Goal: Transaction & Acquisition: Obtain resource

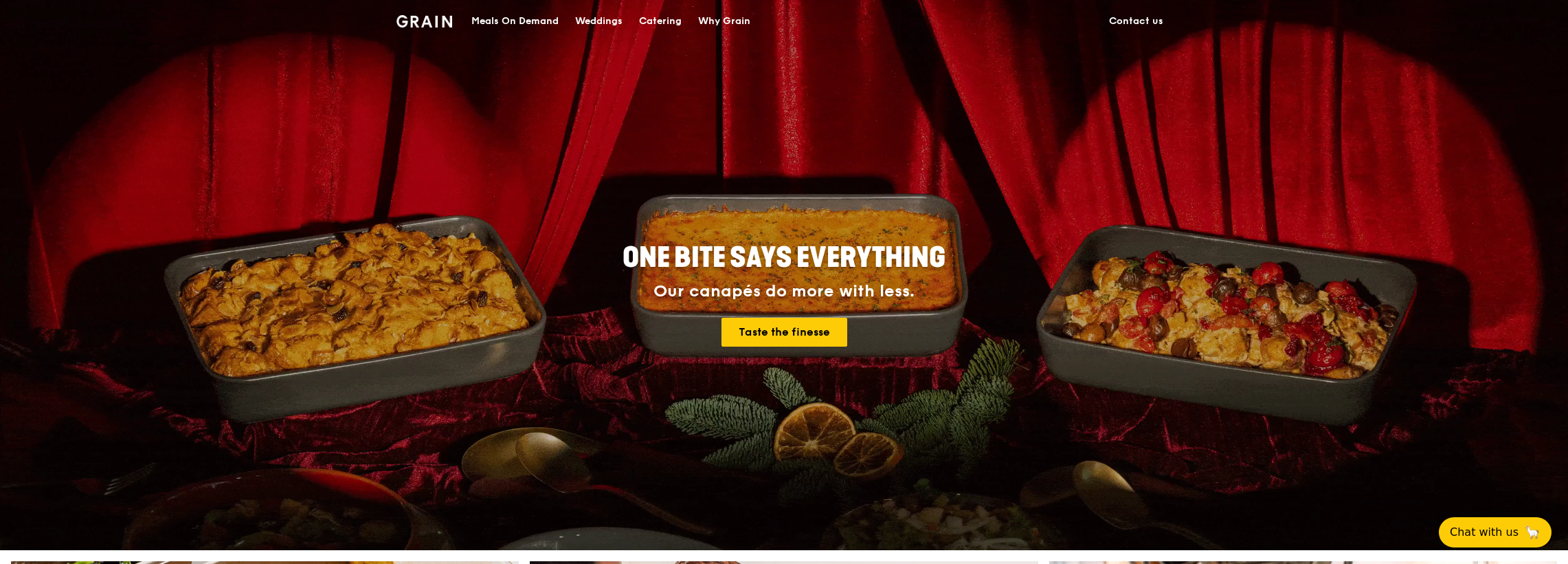
click at [665, 21] on div "Catering" at bounding box center [661, 21] width 43 height 41
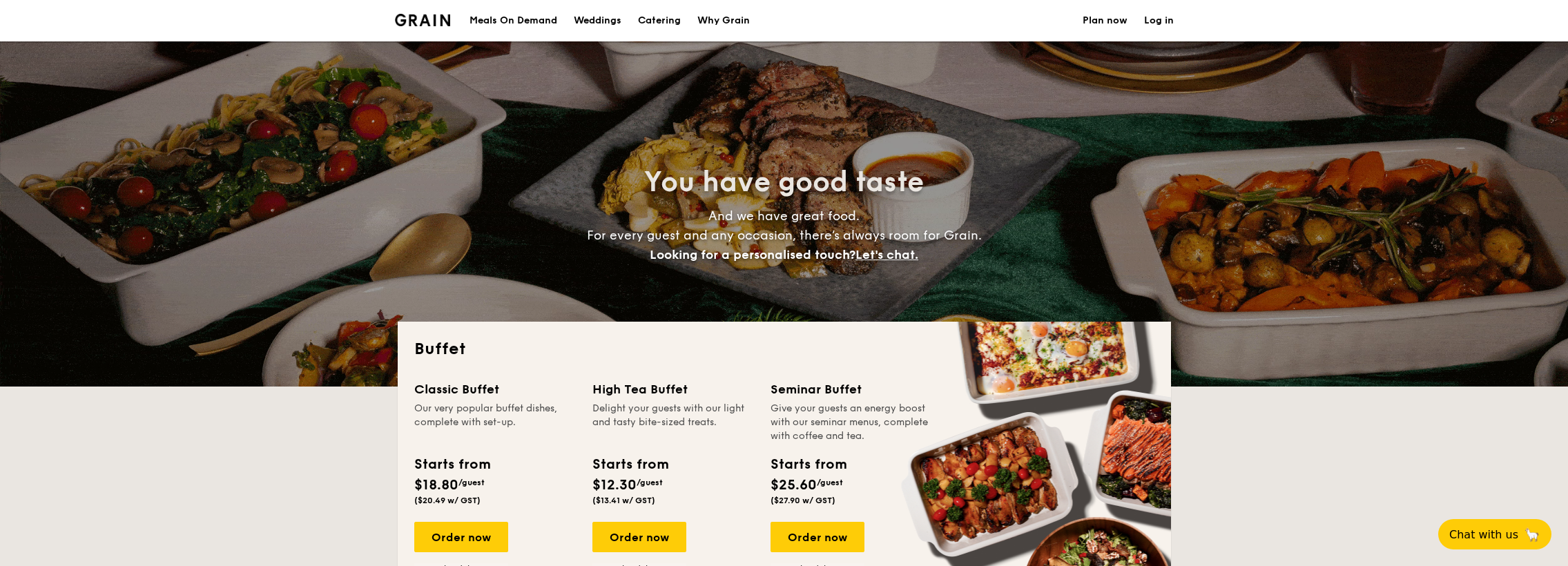
select select
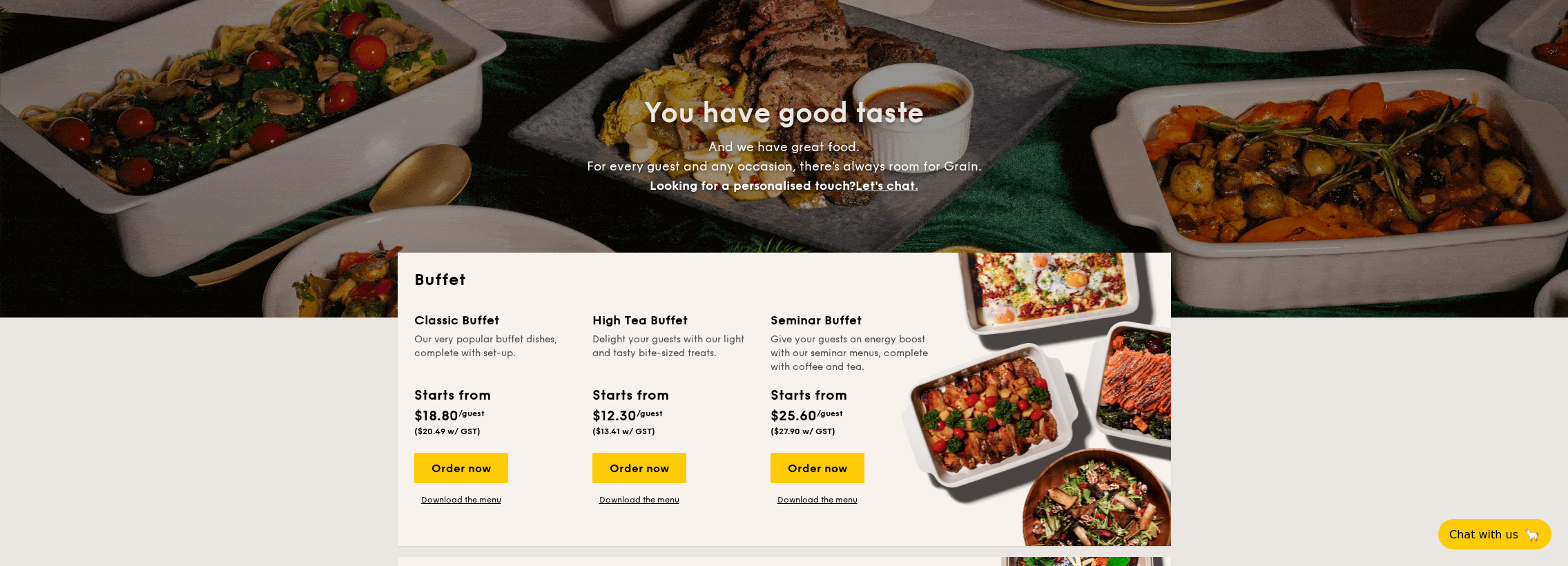
scroll to position [276, 0]
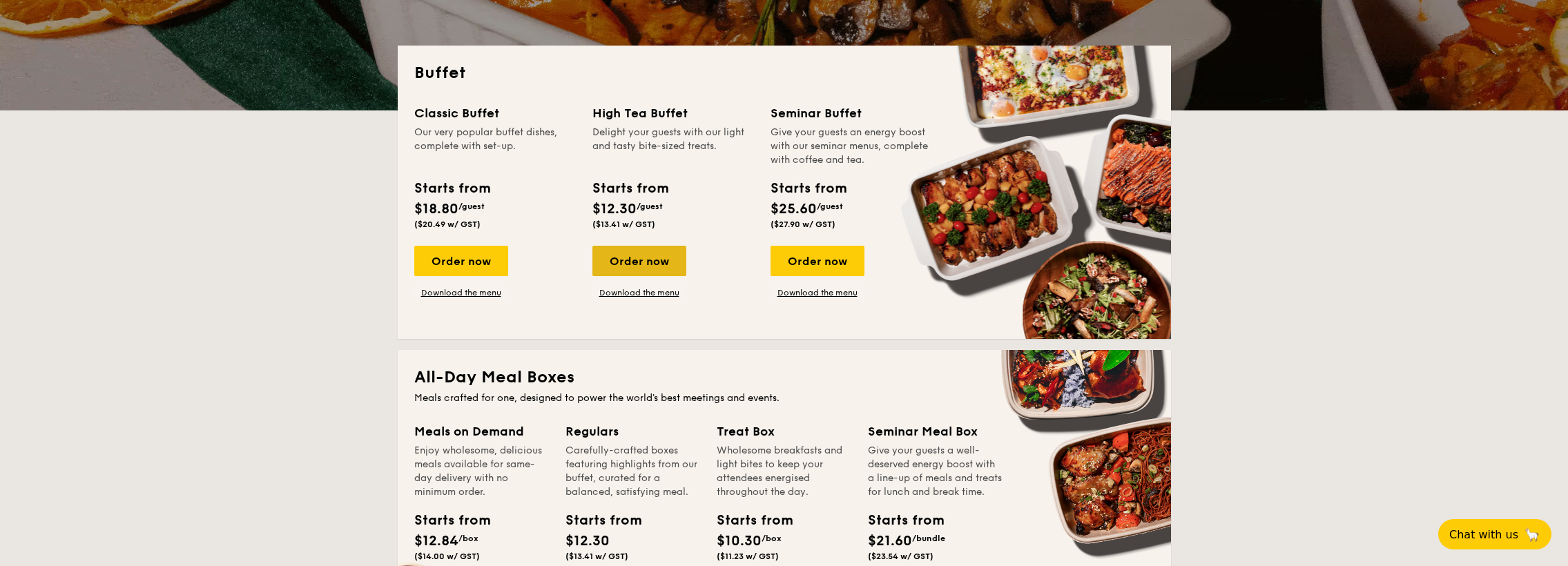
drag, startPoint x: 629, startPoint y: 262, endPoint x: 638, endPoint y: 259, distance: 9.5
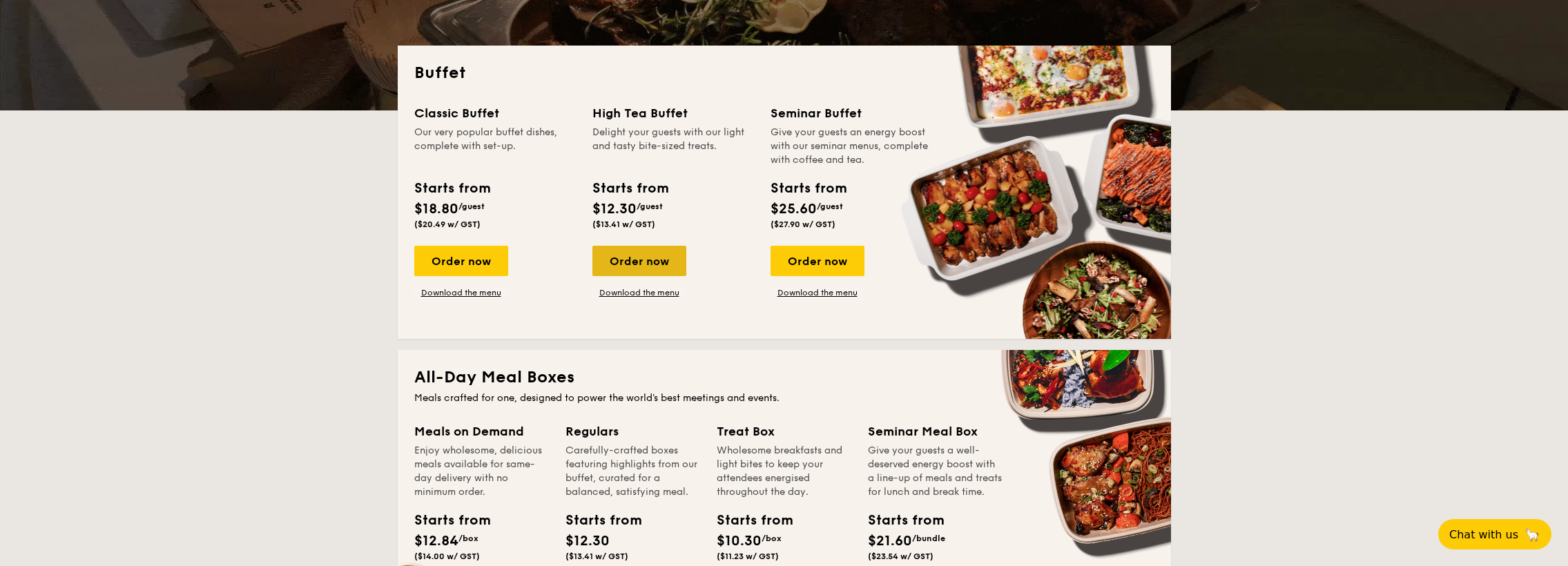
click at [638, 259] on div "Order now" at bounding box center [639, 261] width 94 height 31
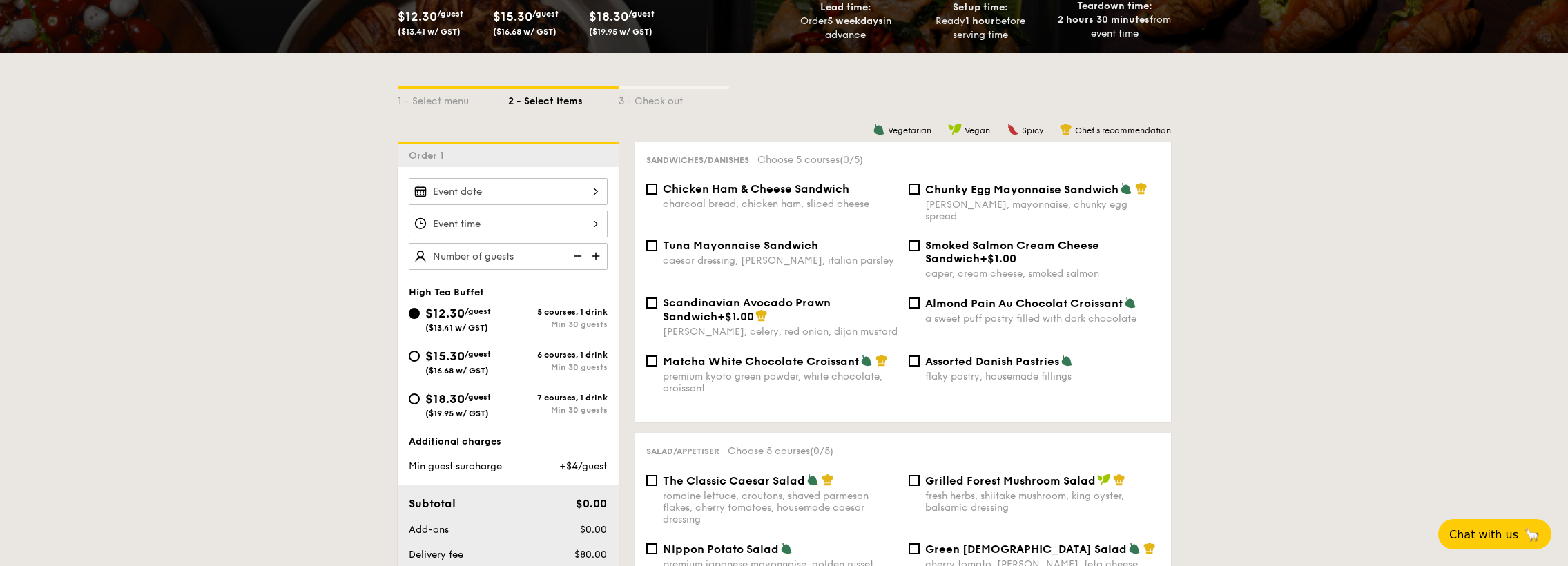
scroll to position [276, 0]
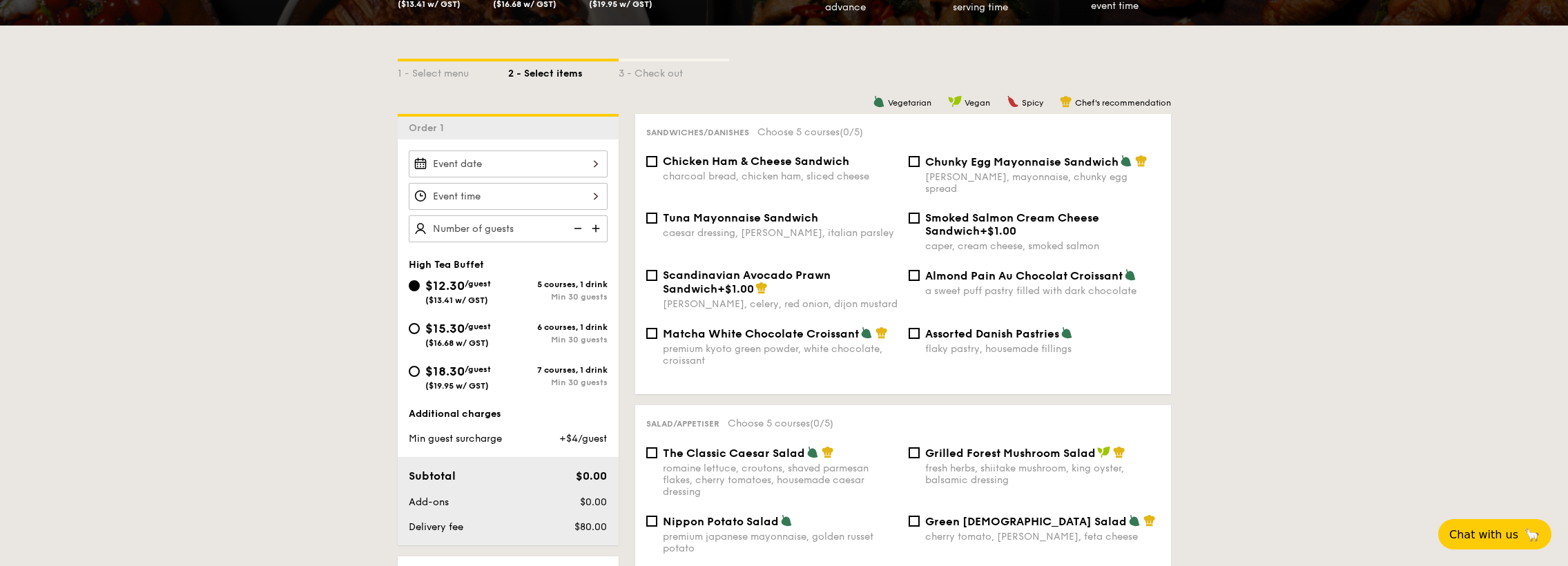
select select
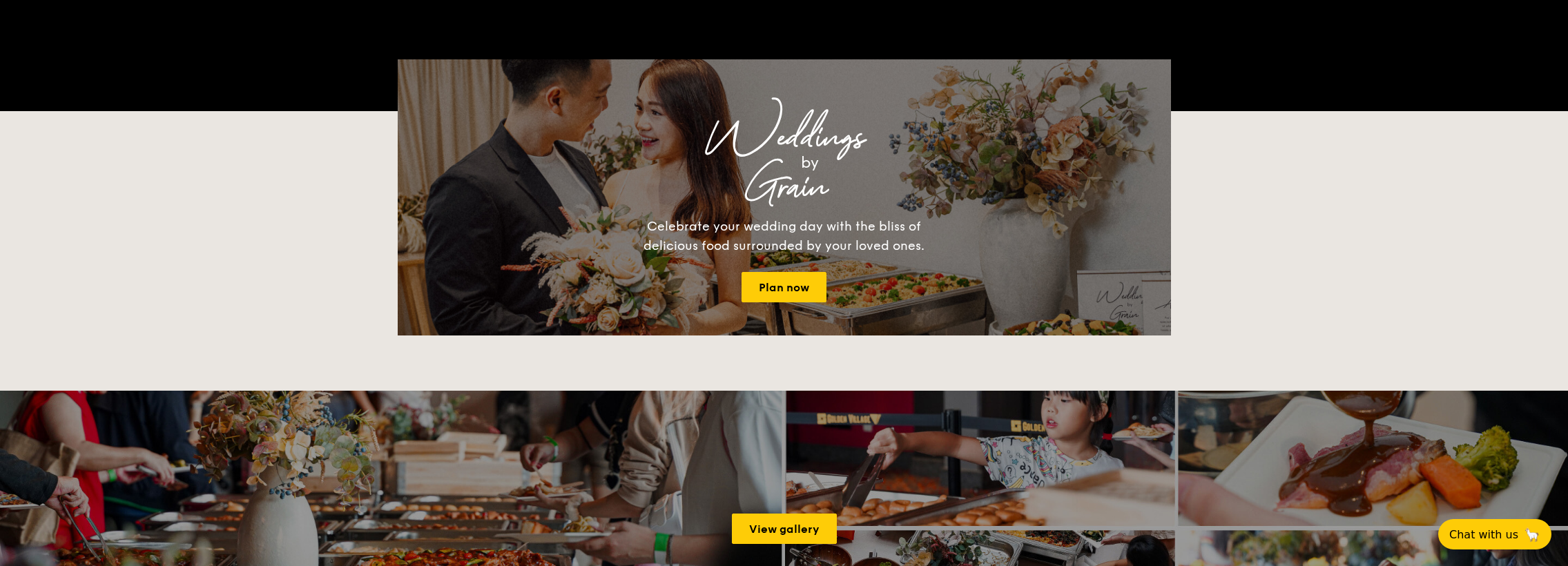
scroll to position [276, 0]
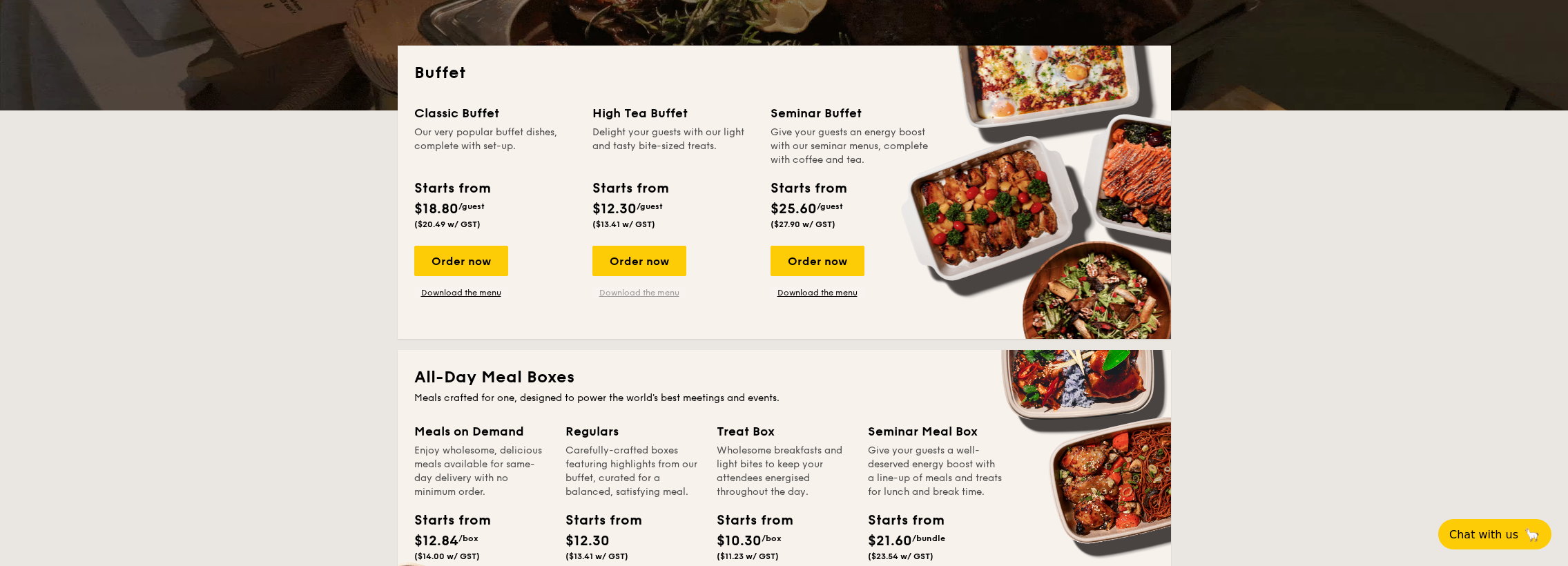
click at [642, 292] on link "Download the menu" at bounding box center [639, 292] width 94 height 11
